Goal: Use online tool/utility: Utilize a website feature to perform a specific function

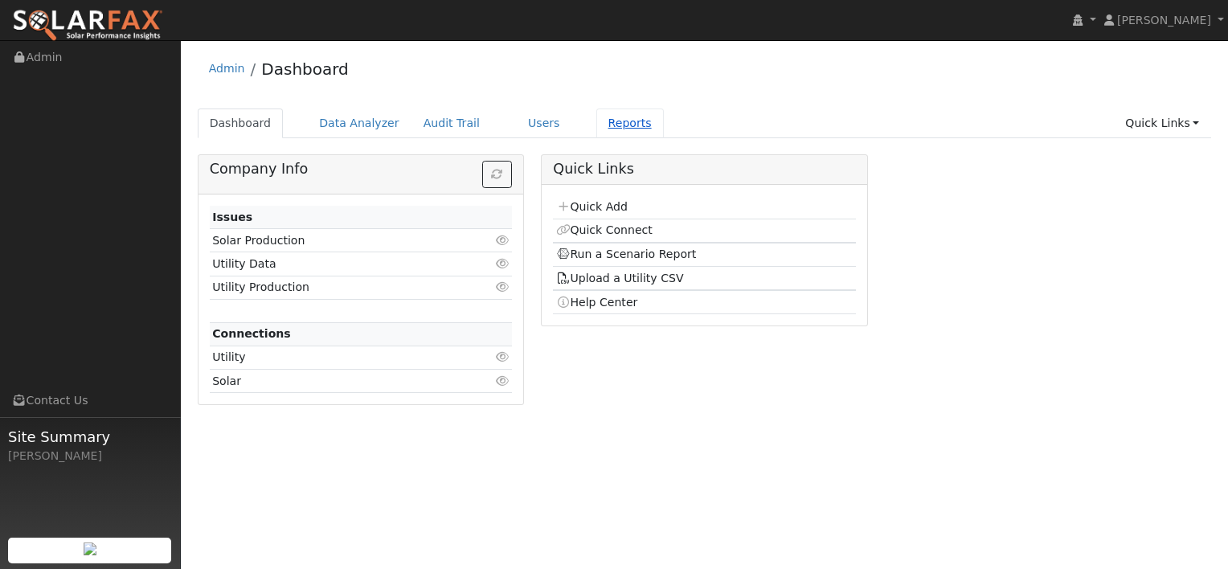
click at [596, 129] on link "Reports" at bounding box center [630, 123] width 68 height 30
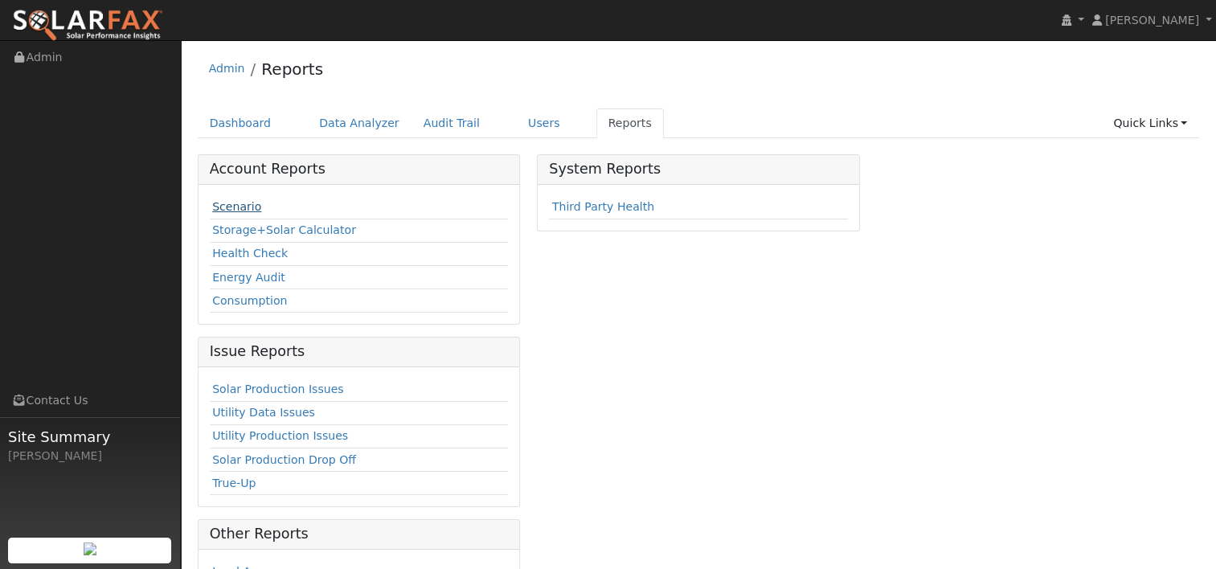
click at [242, 209] on link "Scenario" at bounding box center [236, 206] width 49 height 13
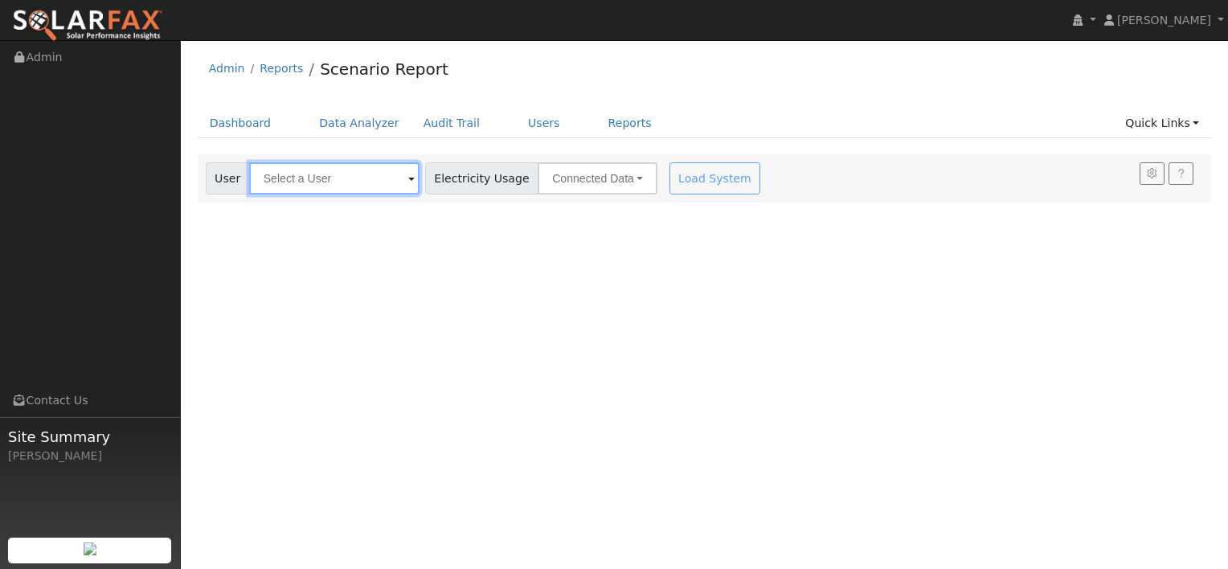
click at [325, 180] on input "text" at bounding box center [334, 178] width 170 height 32
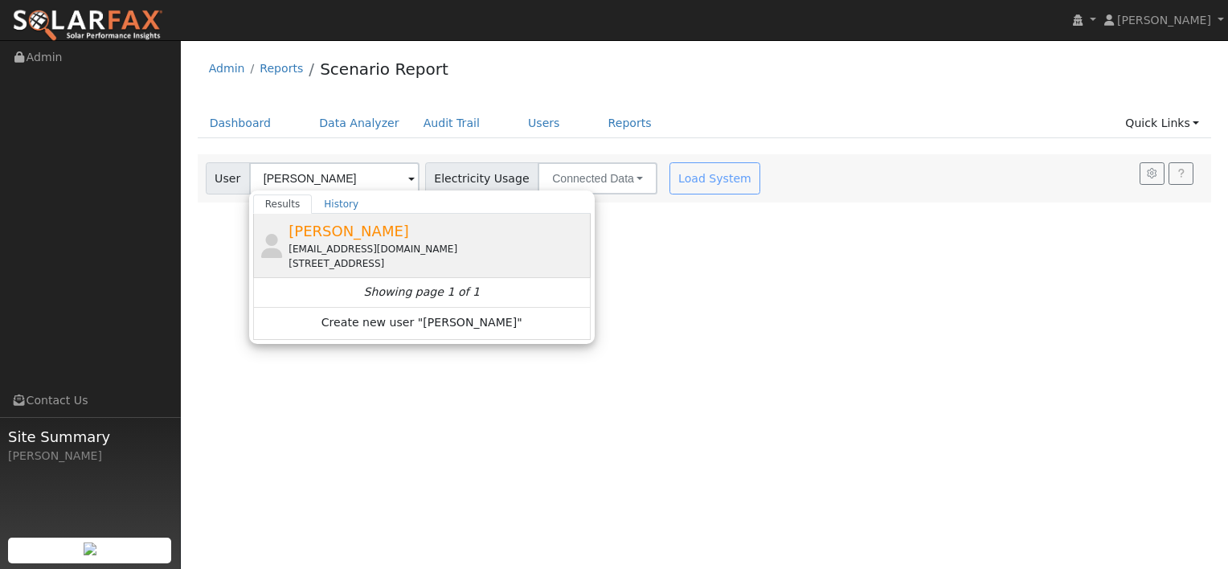
click at [325, 238] on span "[PERSON_NAME]" at bounding box center [348, 231] width 121 height 17
type input "[PERSON_NAME]"
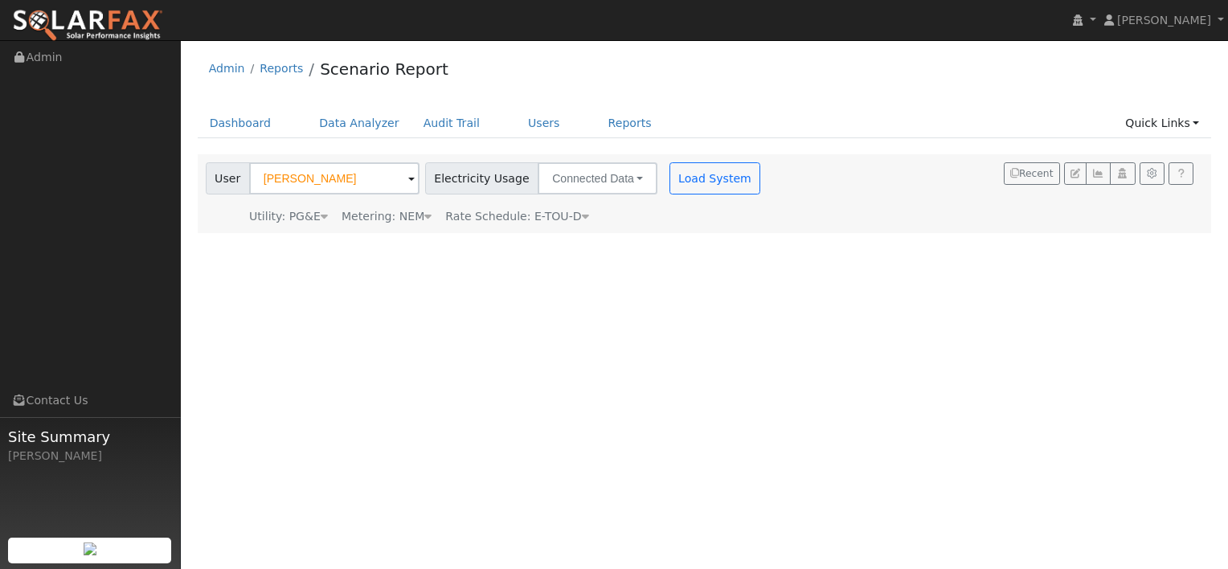
click at [424, 219] on icon at bounding box center [427, 216] width 7 height 11
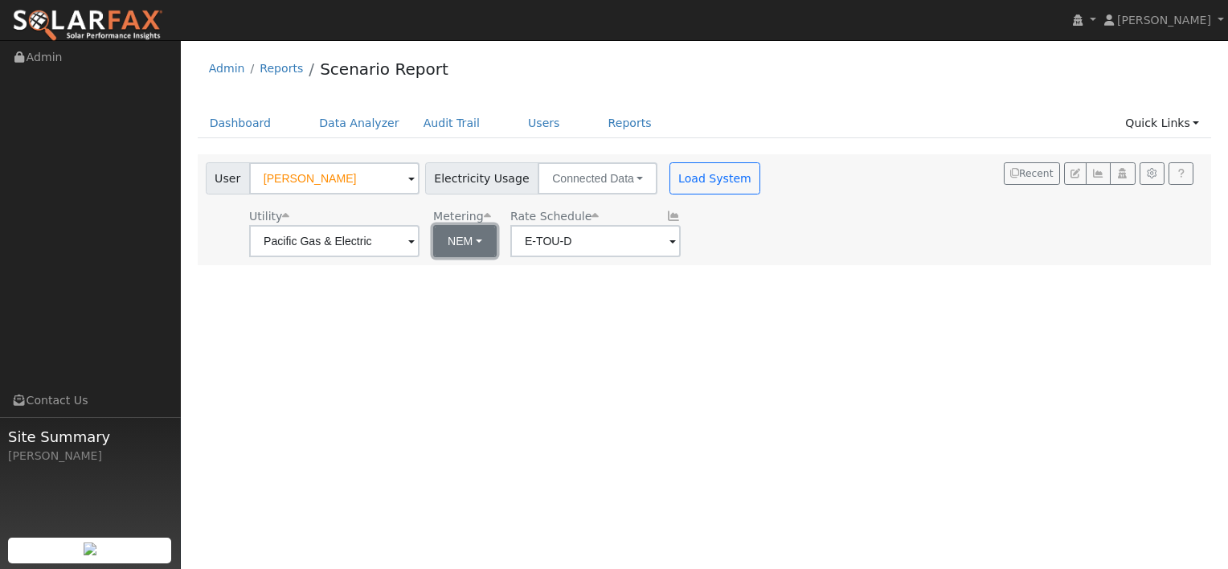
click at [468, 236] on button "NEM" at bounding box center [464, 241] width 63 height 32
click at [453, 301] on link "NBT" at bounding box center [479, 299] width 112 height 23
type input "E-ELEC"
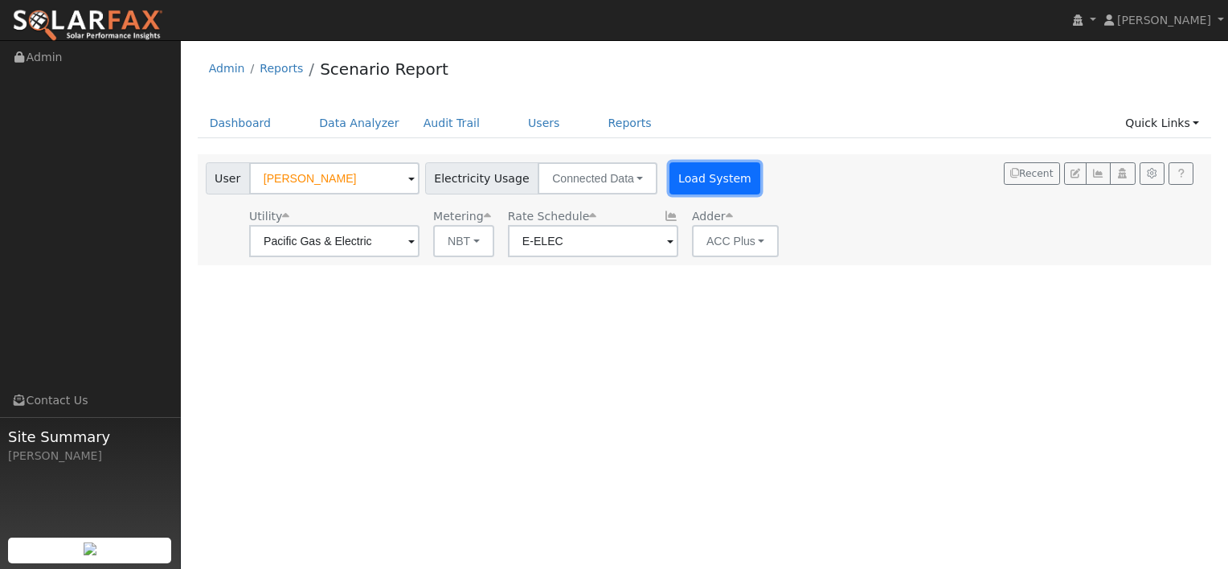
click at [688, 176] on button "Load System" at bounding box center [715, 178] width 92 height 32
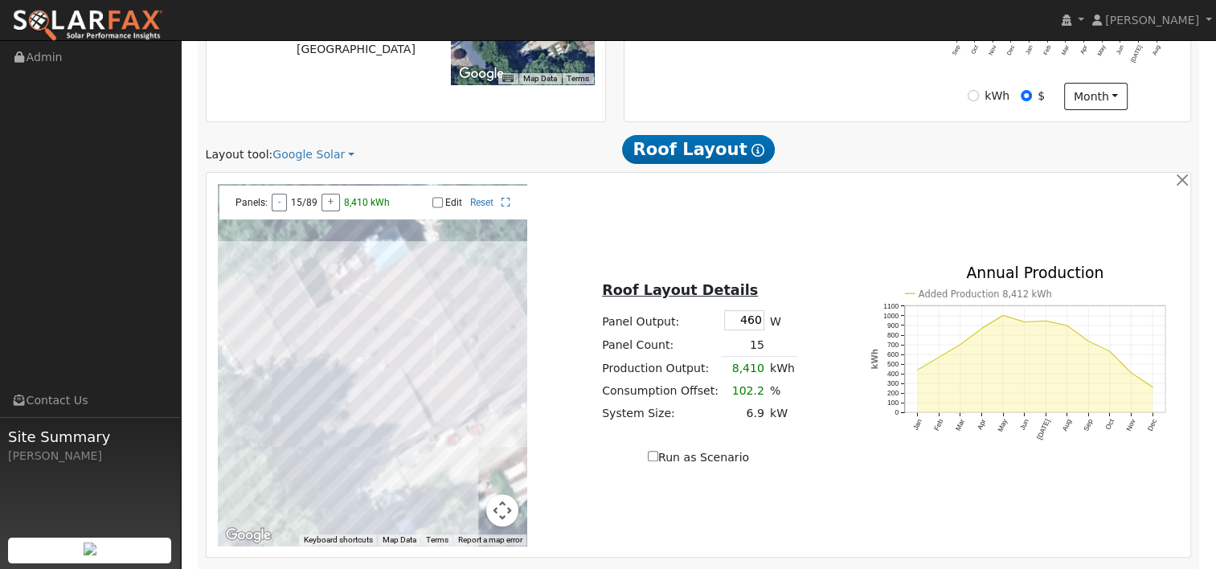
scroll to position [482, 0]
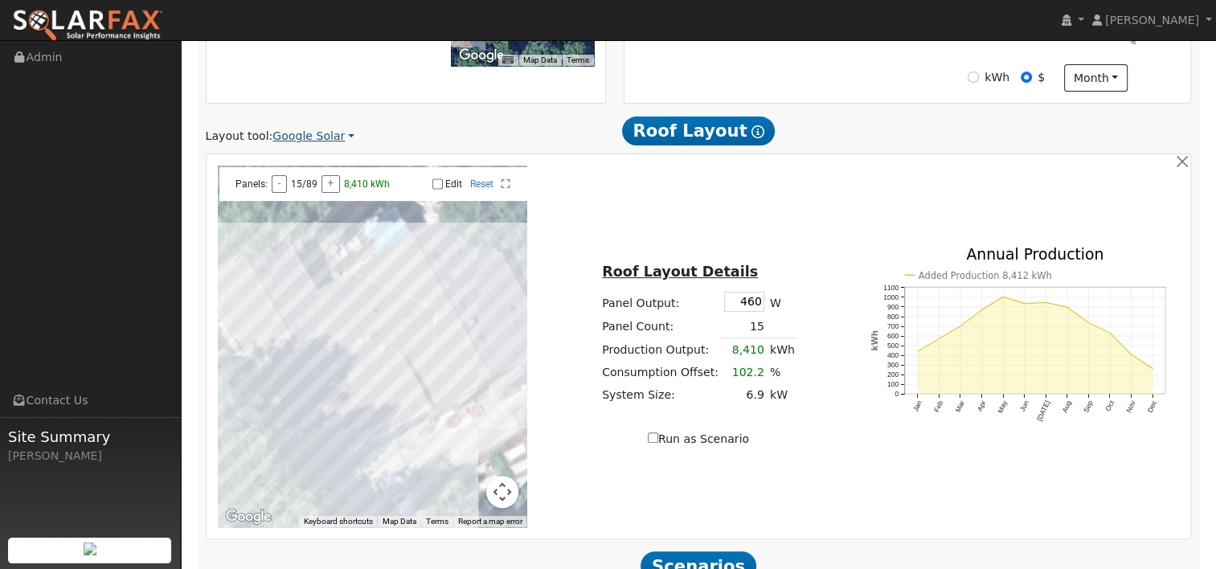
click at [336, 137] on link "Google Solar" at bounding box center [313, 136] width 82 height 17
click at [304, 210] on link "Aurora" at bounding box center [324, 210] width 112 height 23
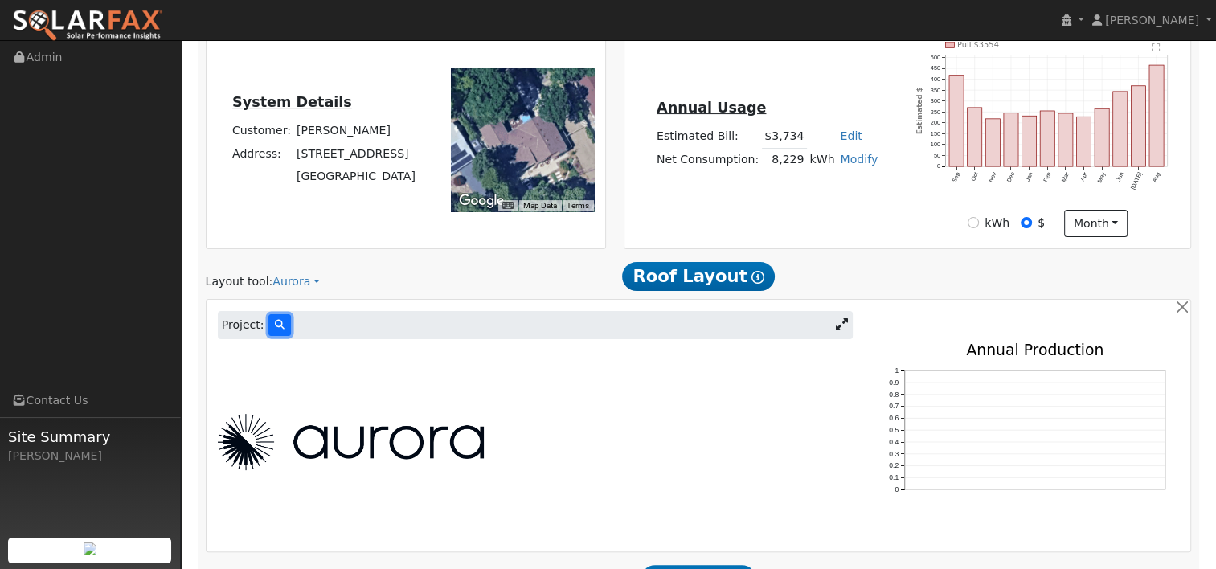
click at [275, 321] on icon at bounding box center [280, 325] width 10 height 10
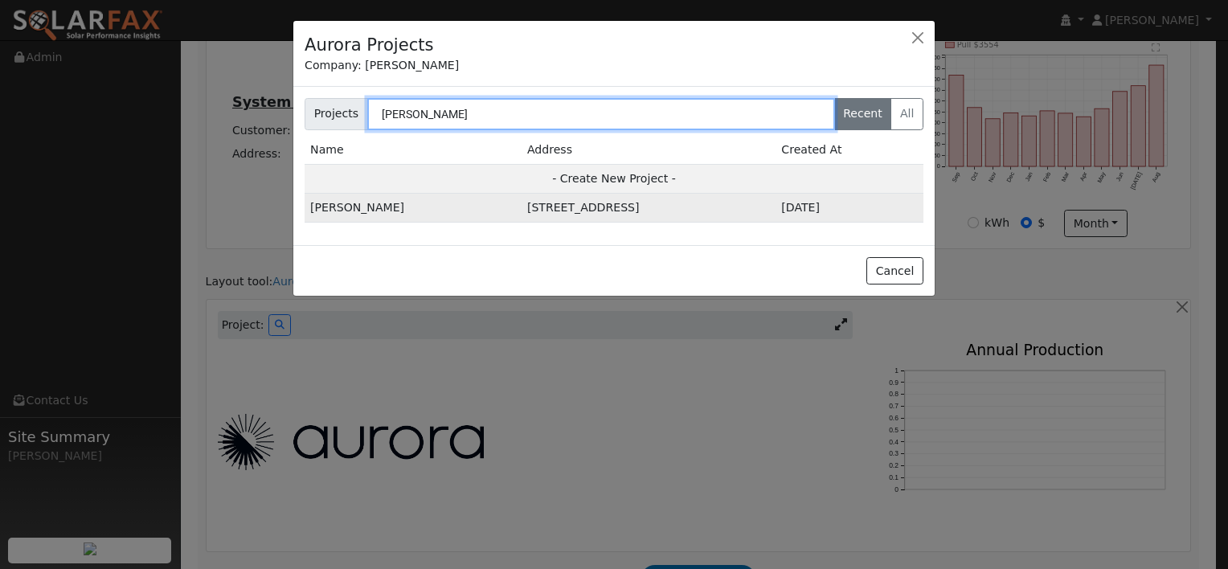
type input "[PERSON_NAME]"
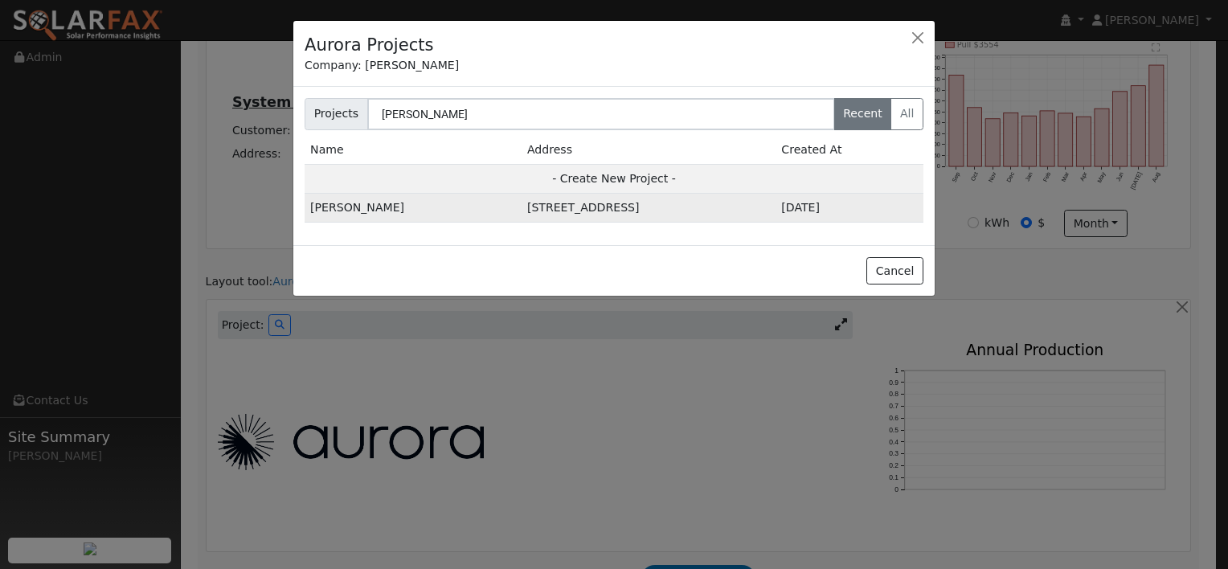
click at [522, 207] on td "[STREET_ADDRESS]" at bounding box center [649, 208] width 254 height 29
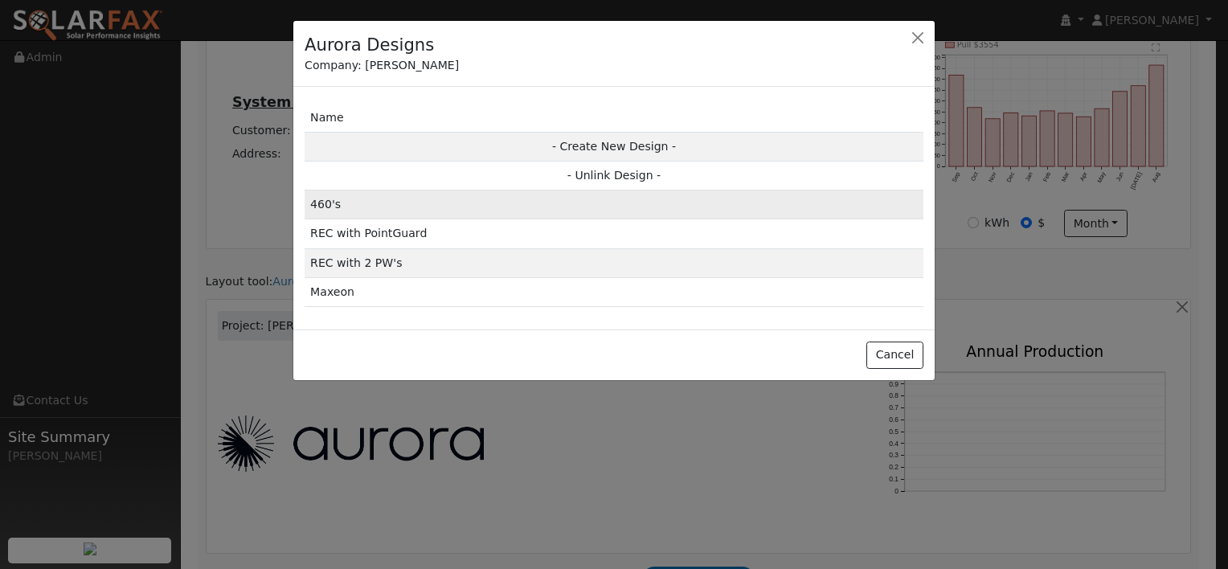
click at [350, 200] on td "460's" at bounding box center [614, 204] width 619 height 29
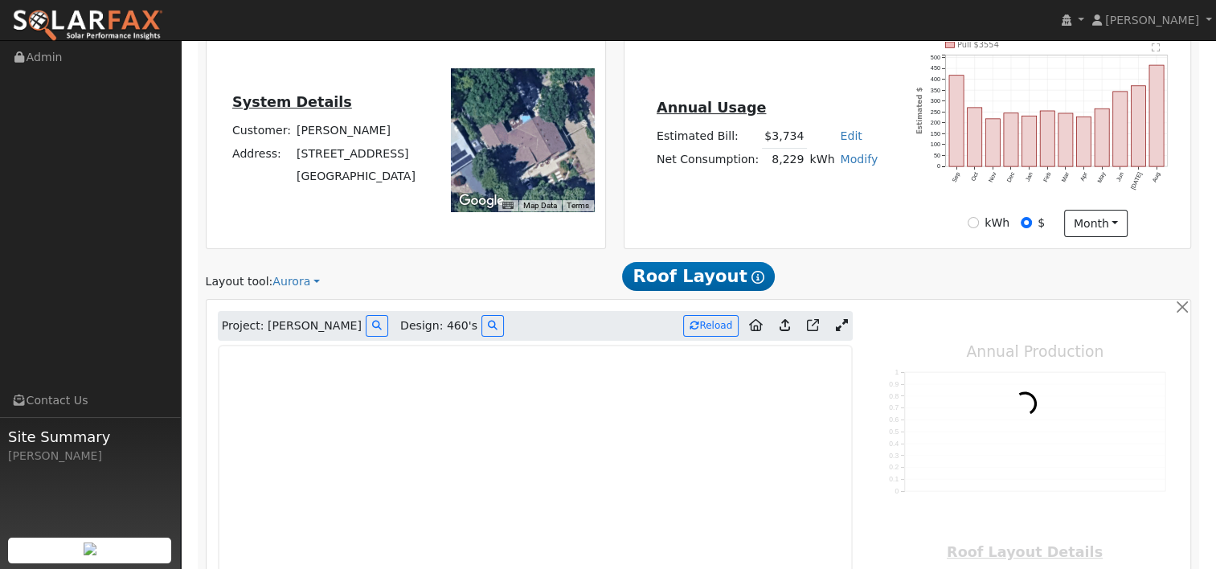
type input "11402"
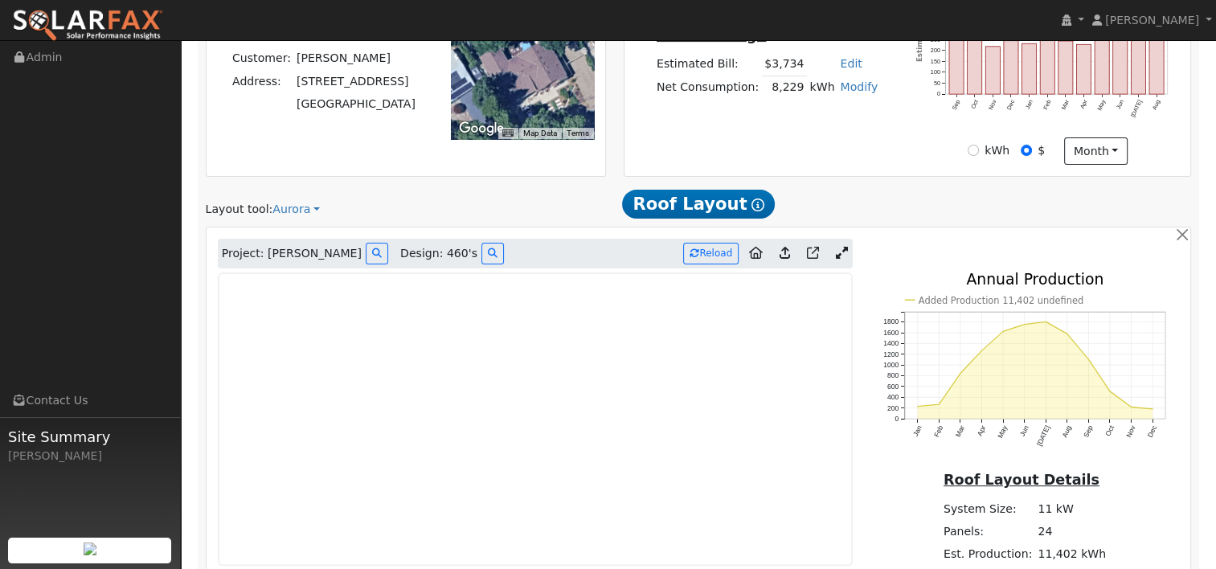
scroll to position [497, 0]
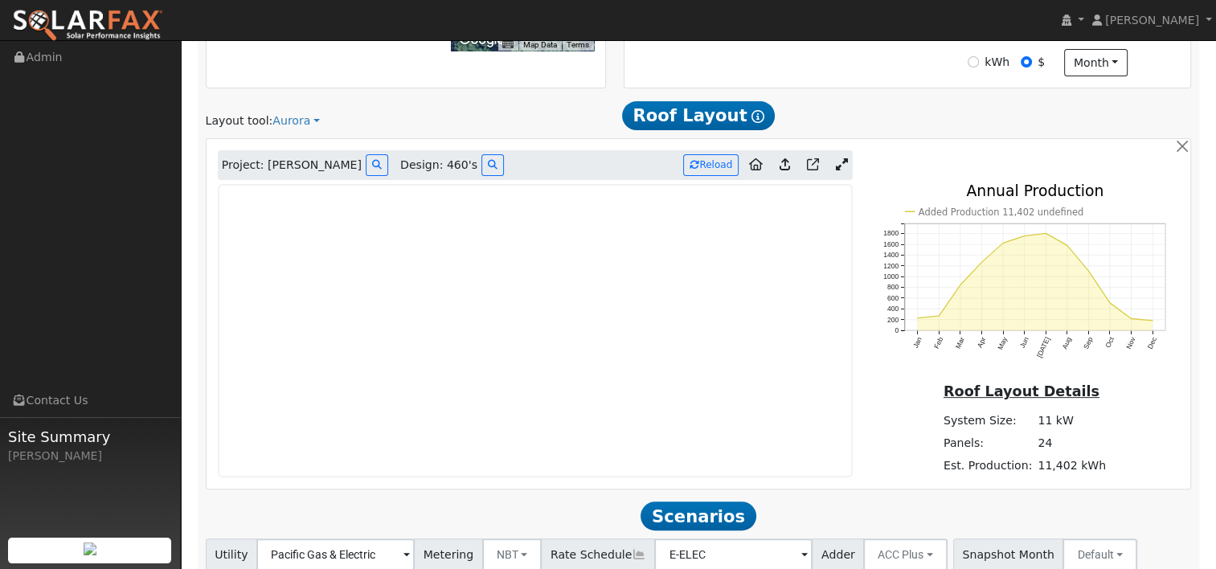
click at [842, 162] on icon at bounding box center [841, 164] width 12 height 12
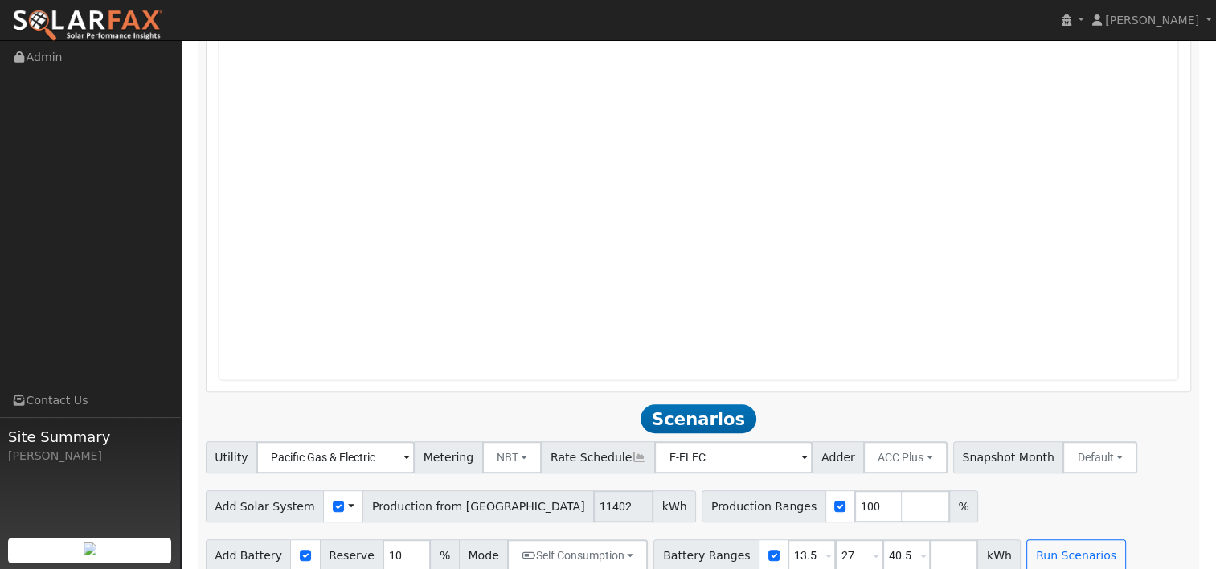
scroll to position [962, 0]
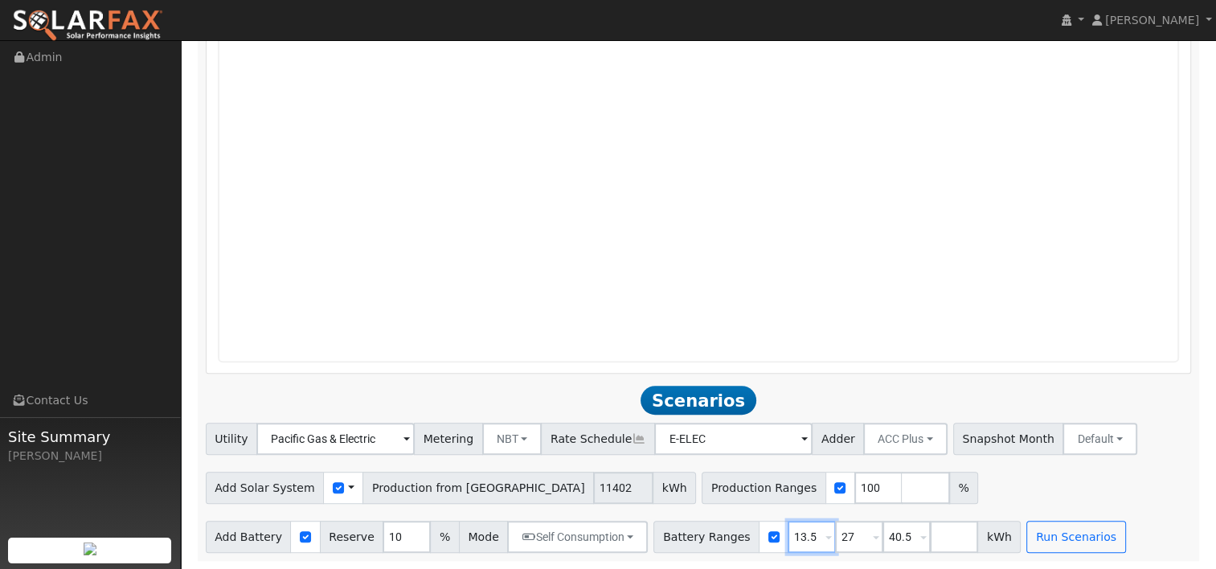
click at [788, 535] on input "13.5" at bounding box center [812, 537] width 48 height 32
type input "16.12"
click at [835, 531] on input "27" at bounding box center [859, 537] width 48 height 32
click at [835, 534] on input "27" at bounding box center [859, 537] width 48 height 32
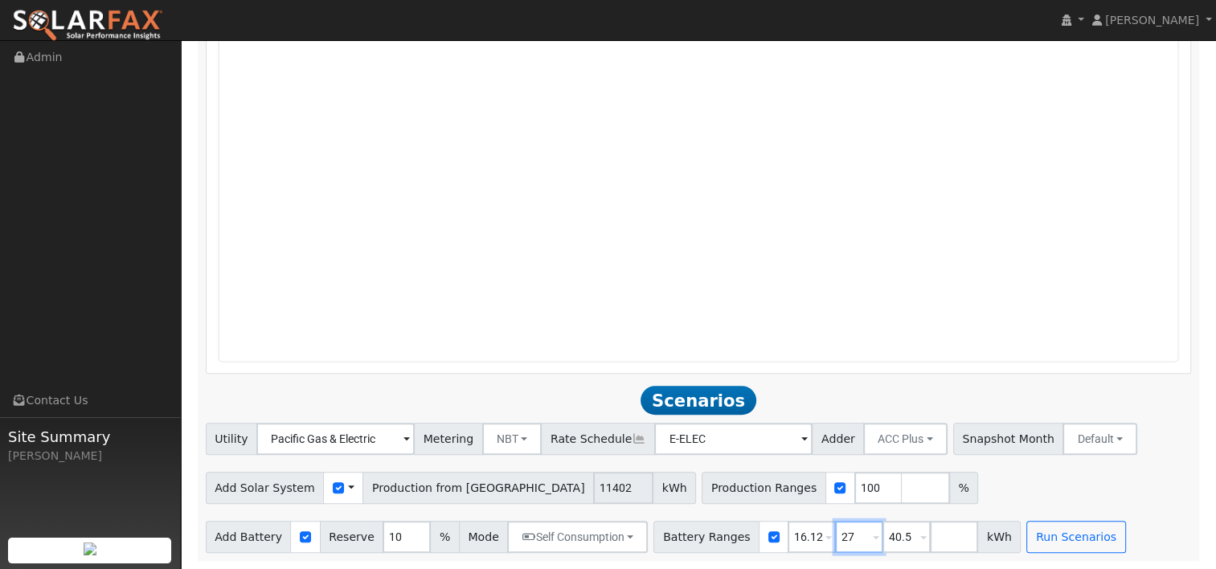
click at [835, 534] on input "27" at bounding box center [859, 537] width 48 height 32
type input "0"
type input "16.12"
click at [882, 534] on input "40.5" at bounding box center [906, 537] width 48 height 32
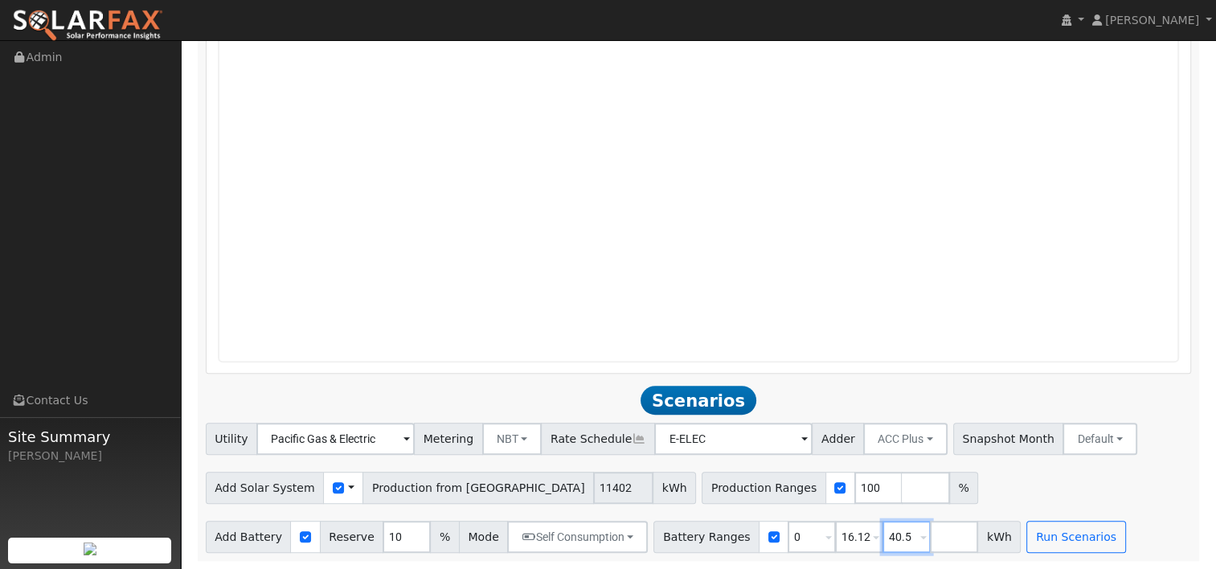
click at [882, 534] on input "40.5" at bounding box center [906, 537] width 48 height 32
click at [1090, 481] on div "Add Solar System Use CSV Data Production from [GEOGRAPHIC_DATA] 11402 kWh Produ…" at bounding box center [699, 485] width 992 height 38
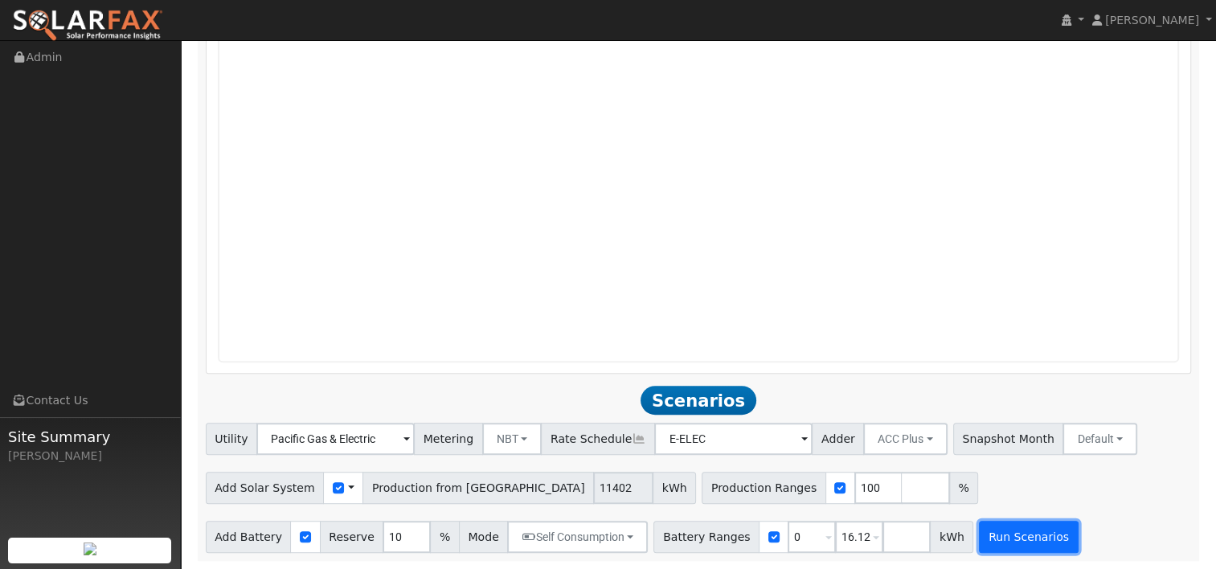
click at [979, 533] on button "Run Scenarios" at bounding box center [1028, 537] width 99 height 32
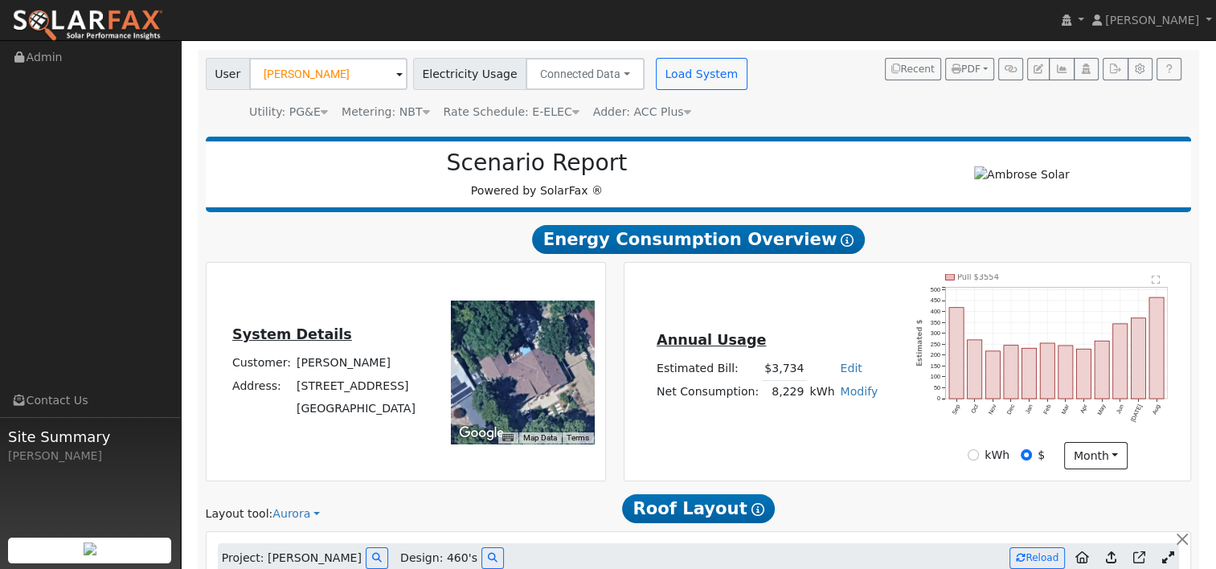
scroll to position [92, 0]
